Goal: Task Accomplishment & Management: Use online tool/utility

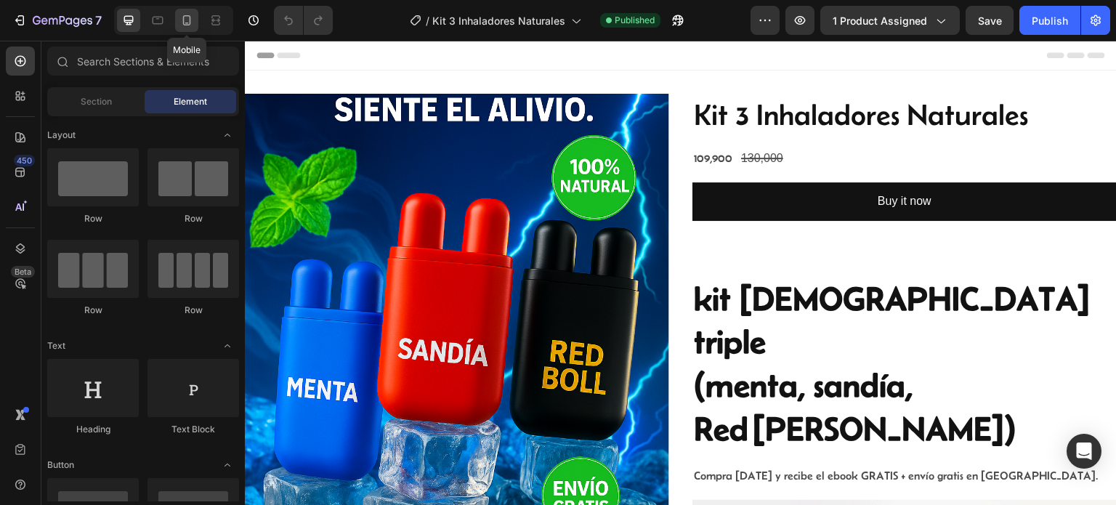
click at [182, 23] on icon at bounding box center [187, 20] width 15 height 15
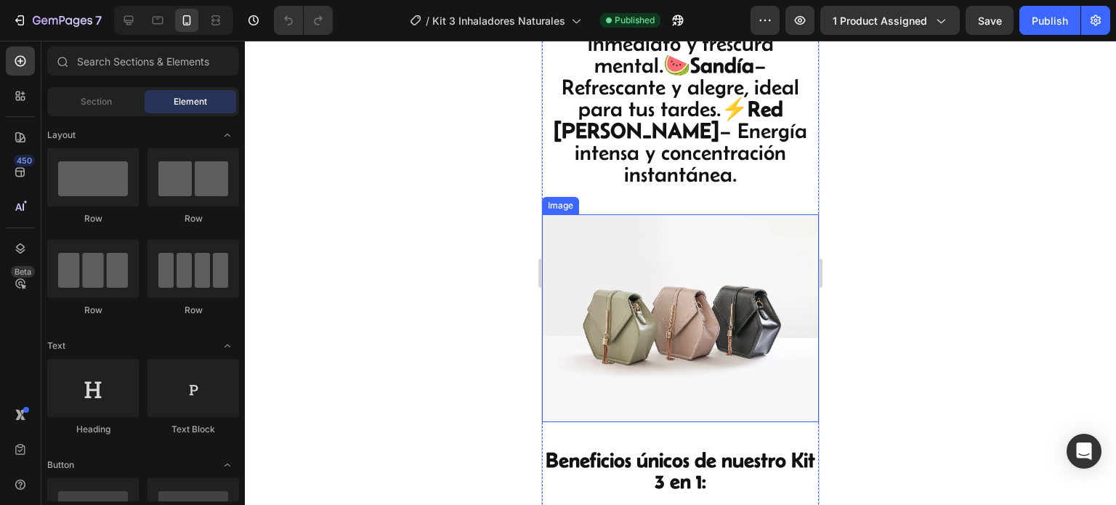
scroll to position [1890, 0]
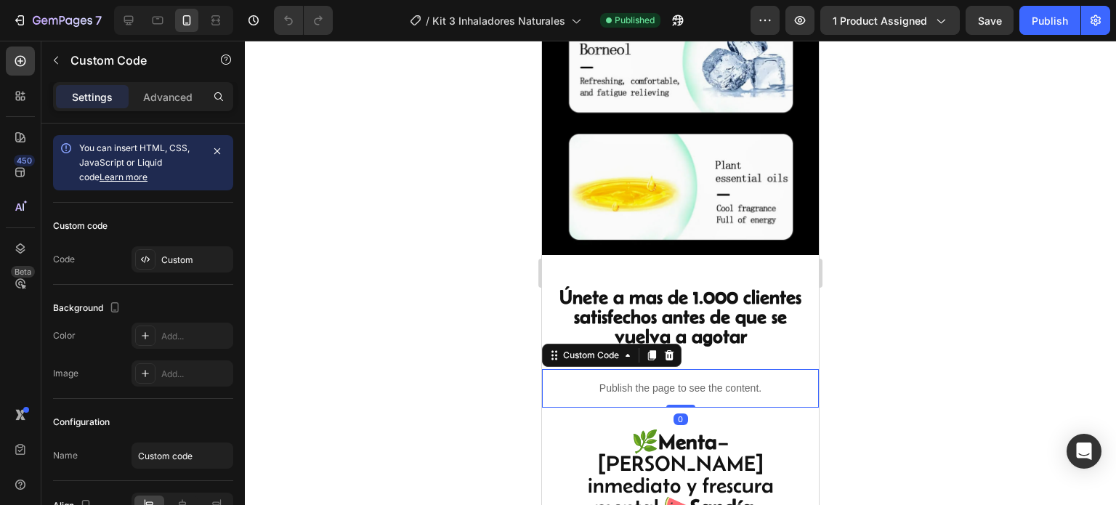
drag, startPoint x: 639, startPoint y: 270, endPoint x: 1062, endPoint y: 302, distance: 424.2
click at [639, 369] on div "Publish the page to see the content." at bounding box center [680, 388] width 277 height 39
click at [59, 55] on icon "button" at bounding box center [56, 61] width 12 height 12
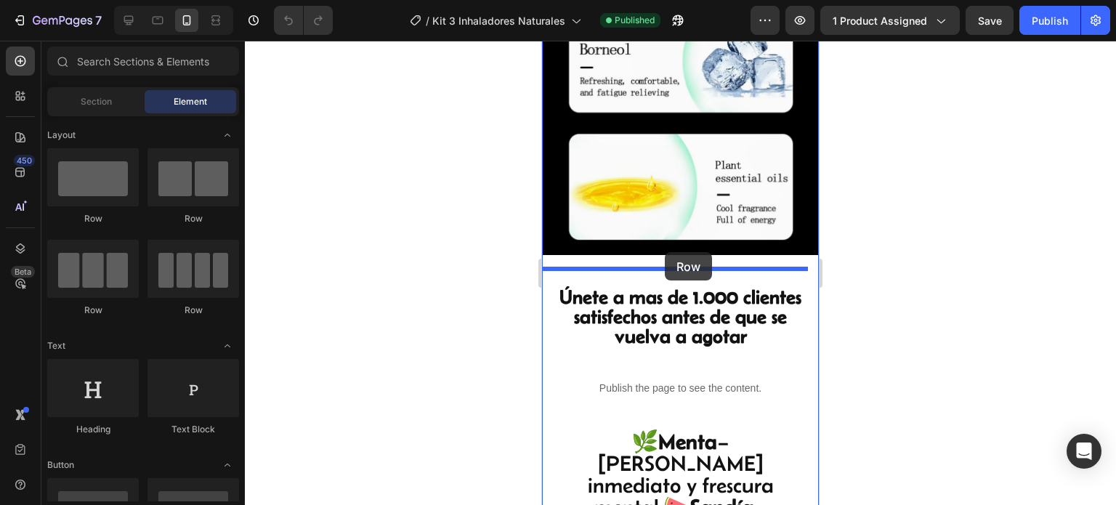
drag, startPoint x: 640, startPoint y: 316, endPoint x: 665, endPoint y: 252, distance: 68.6
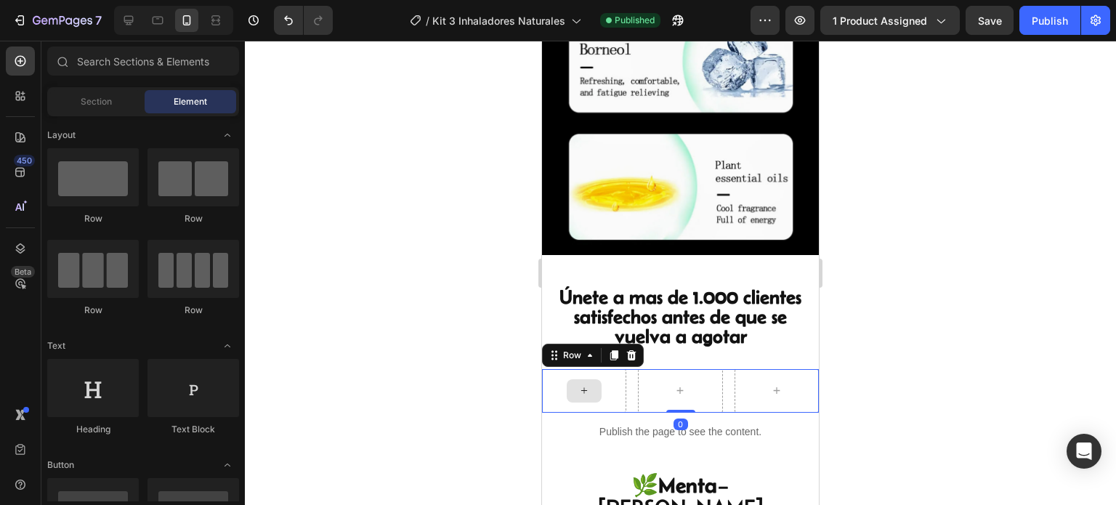
click at [581, 387] on icon at bounding box center [584, 390] width 6 height 6
click at [590, 379] on div at bounding box center [584, 390] width 35 height 23
click at [25, 48] on div at bounding box center [20, 61] width 29 height 29
click at [23, 57] on icon at bounding box center [20, 61] width 11 height 11
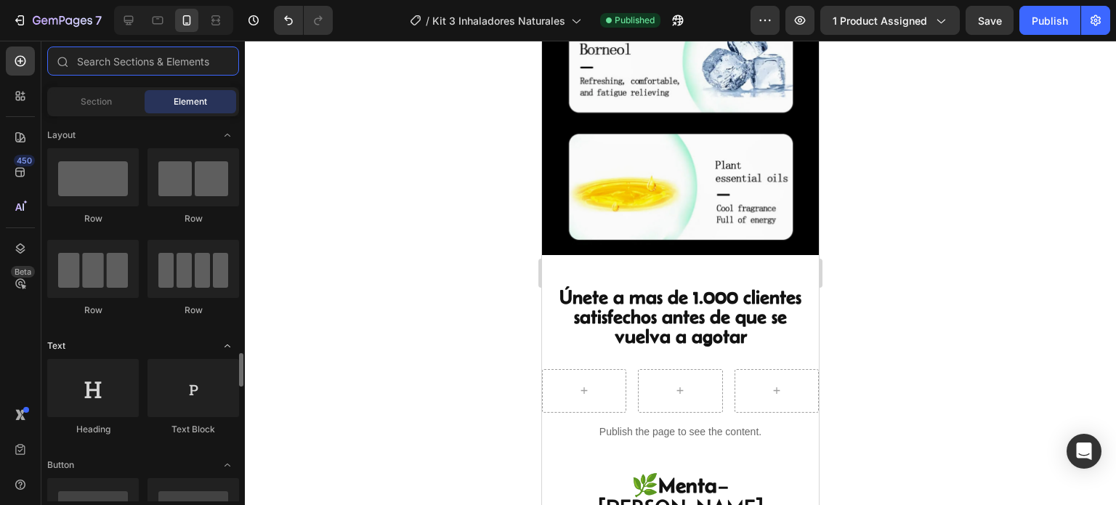
scroll to position [218, 0]
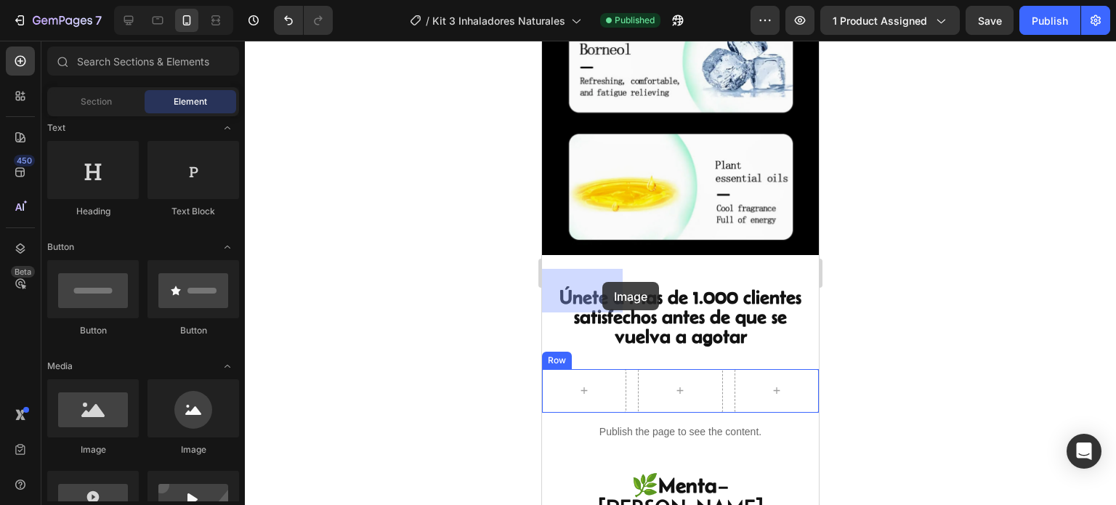
drag, startPoint x: 640, startPoint y: 450, endPoint x: 546, endPoint y: 302, distance: 175.8
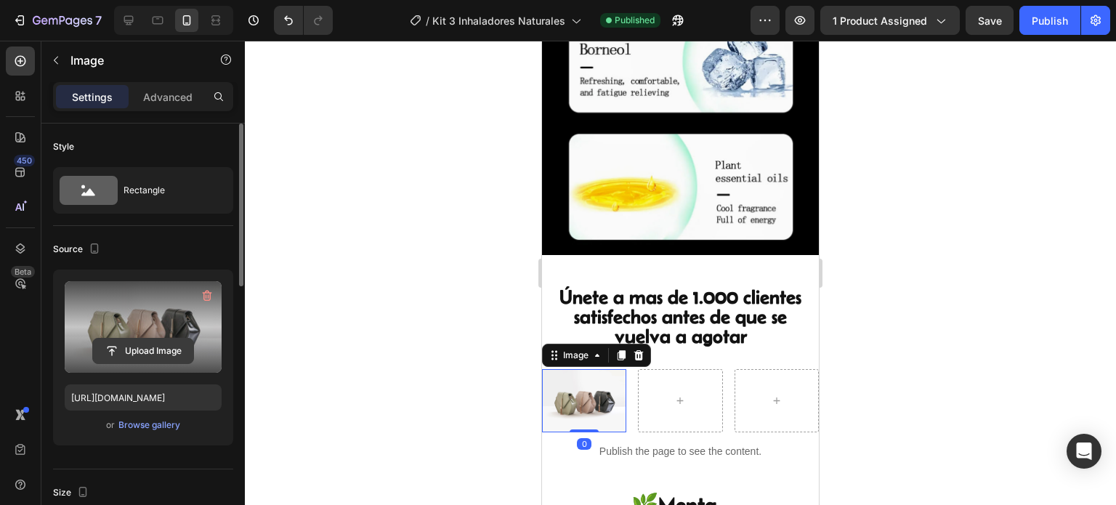
click at [132, 355] on input "file" at bounding box center [143, 351] width 100 height 25
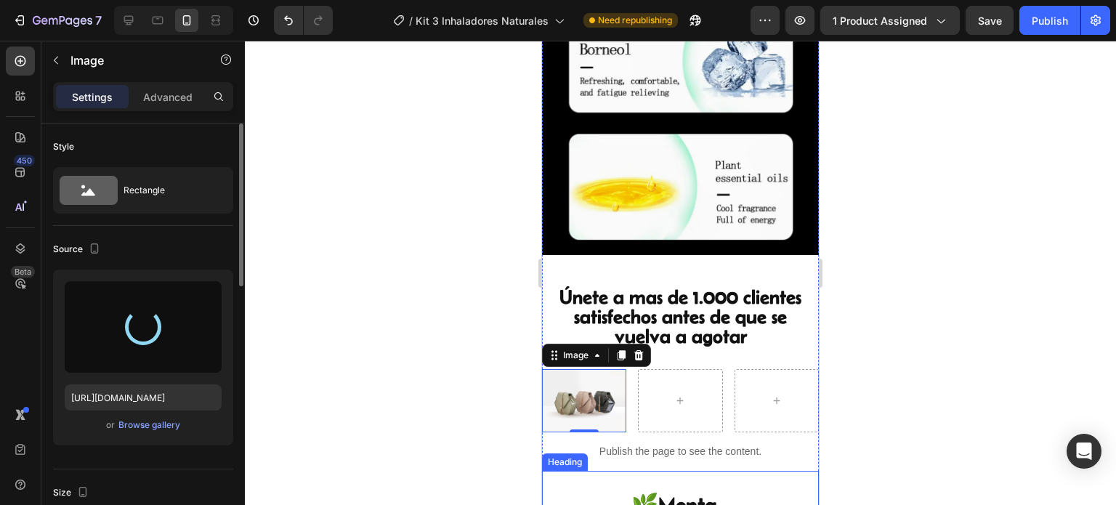
type input "[URL][DOMAIN_NAME]"
